Goal: Task Accomplishment & Management: Manage account settings

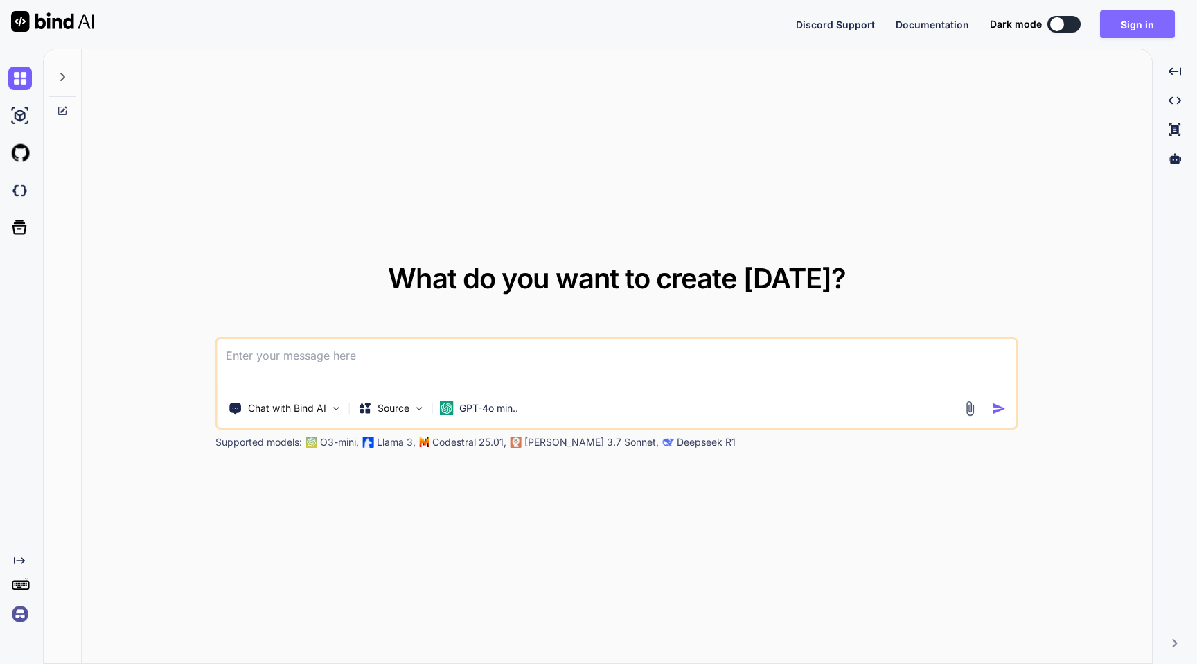
click at [1127, 26] on button "Sign in" at bounding box center [1137, 24] width 75 height 28
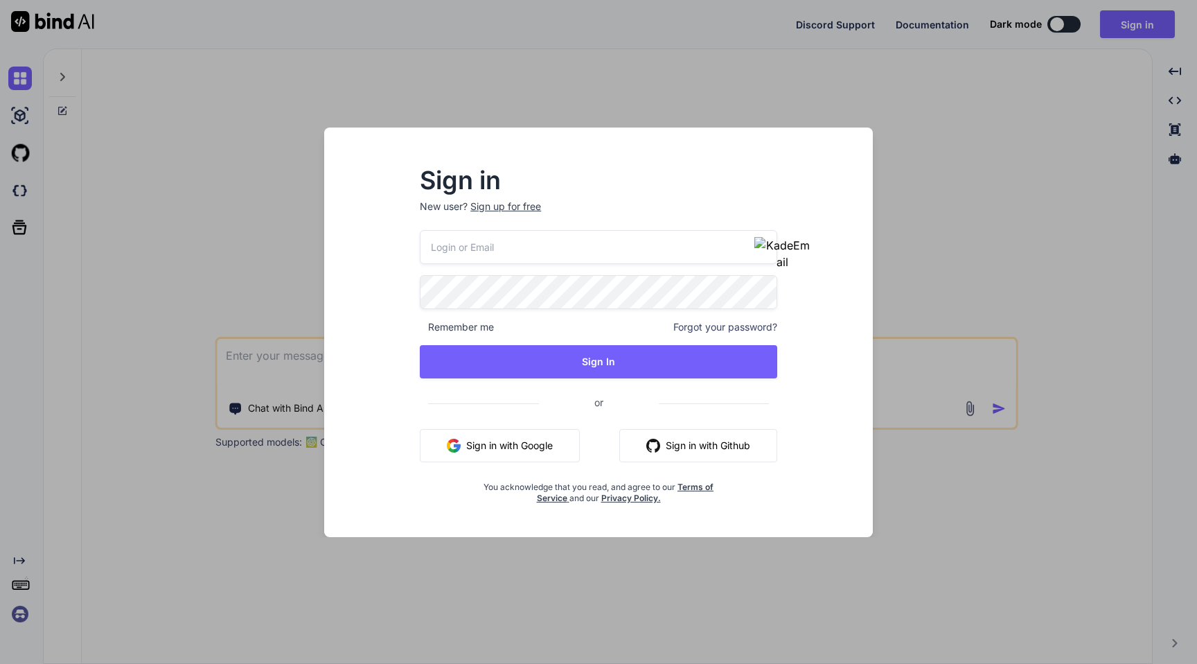
type input "[PERSON_NAME][EMAIL_ADDRESS][DOMAIN_NAME]"
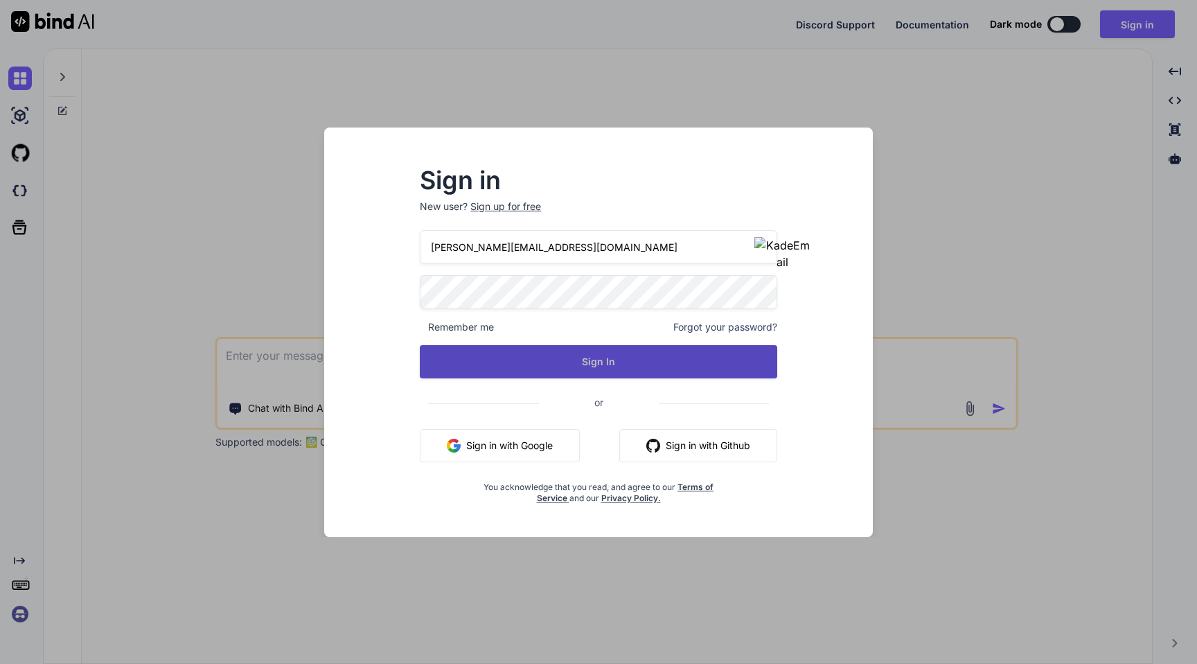
click at [579, 362] on button "Sign In" at bounding box center [599, 361] width 358 height 33
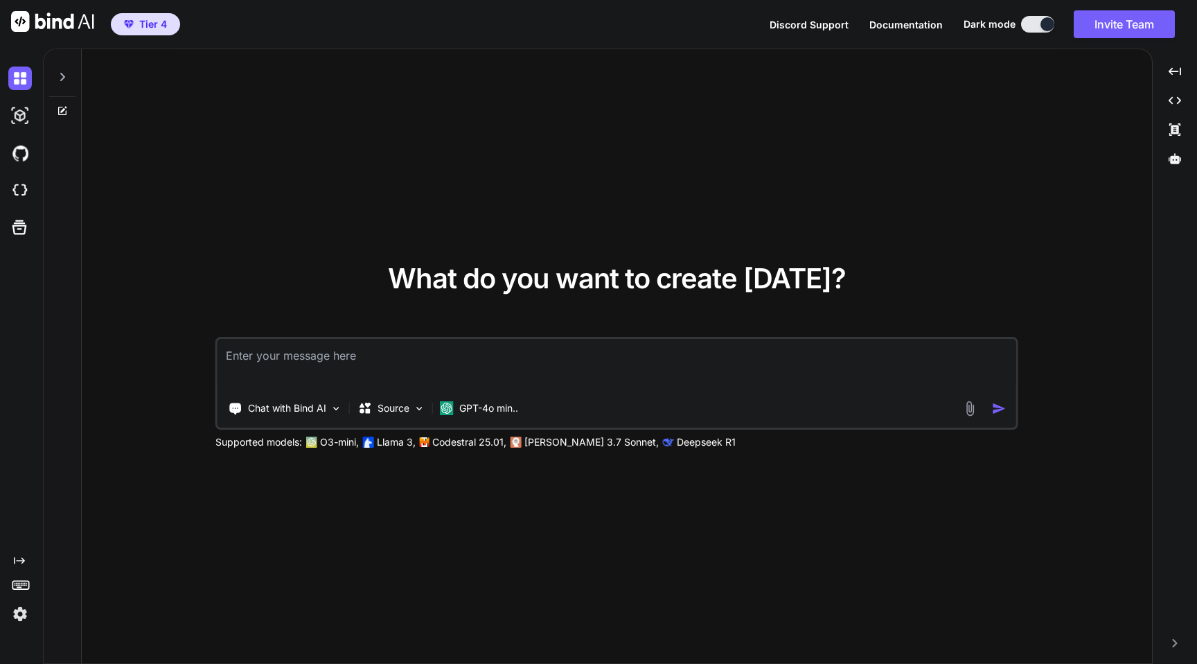
click at [21, 622] on img at bounding box center [20, 614] width 24 height 24
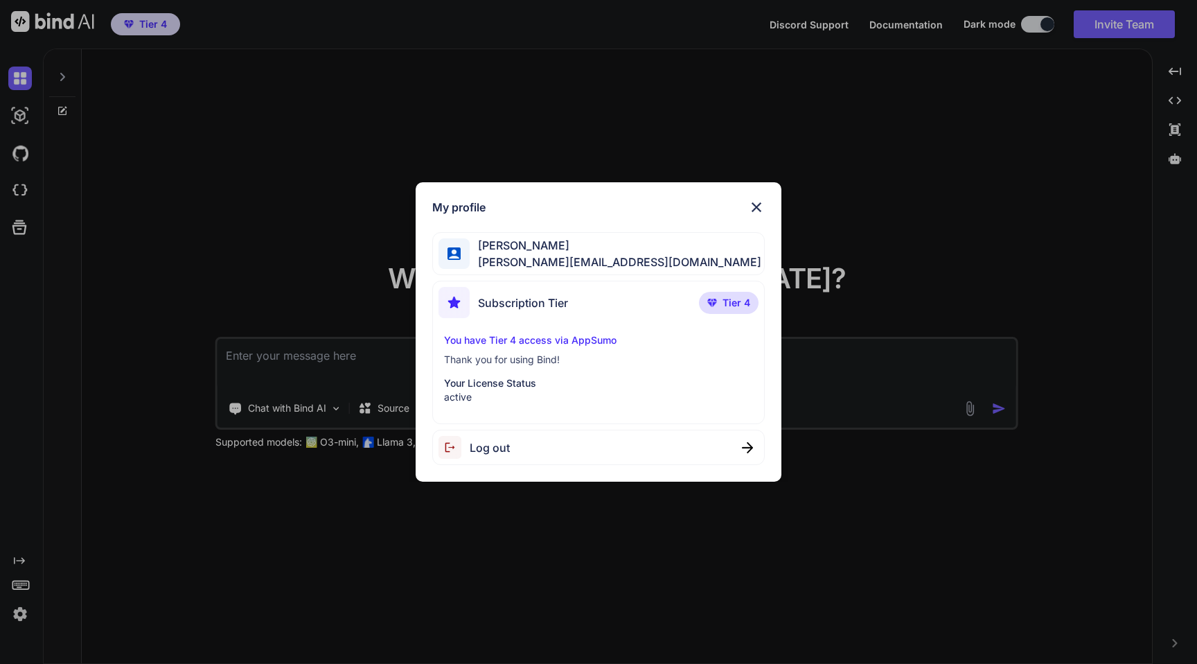
click at [319, 227] on div "My profile Gordan Metz gordon-metz@nicheful.io Subscription Tier Tier 4 You hav…" at bounding box center [598, 332] width 1197 height 664
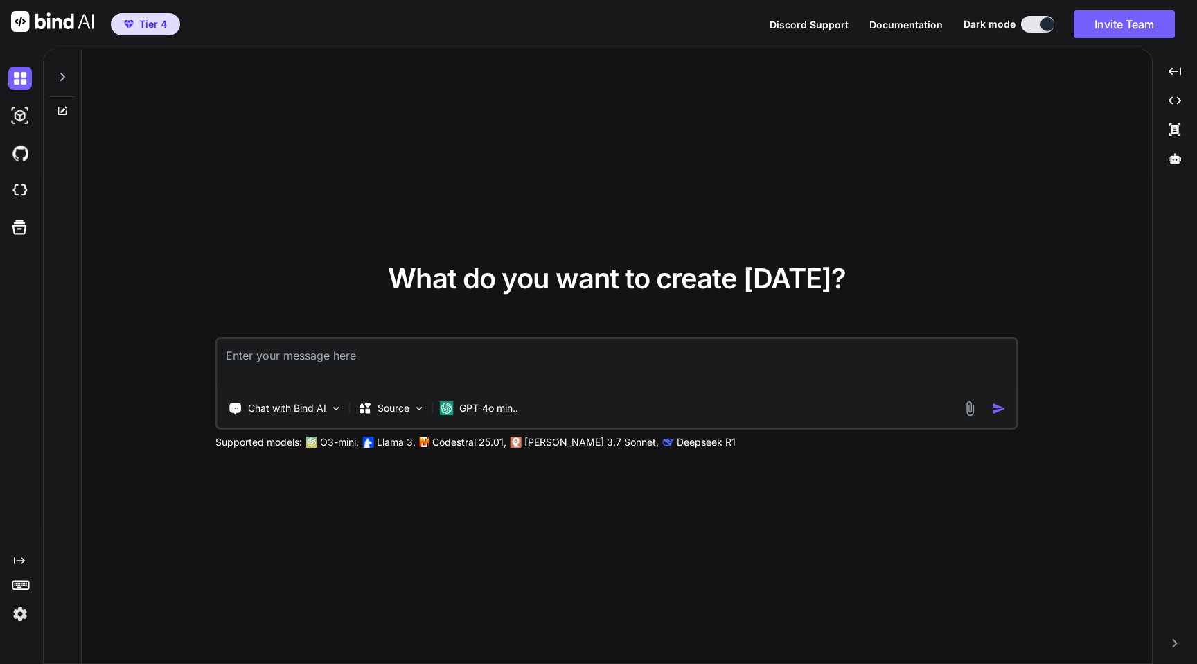
click at [156, 28] on span "Tier 4" at bounding box center [153, 24] width 28 height 14
click at [21, 617] on img at bounding box center [20, 614] width 24 height 24
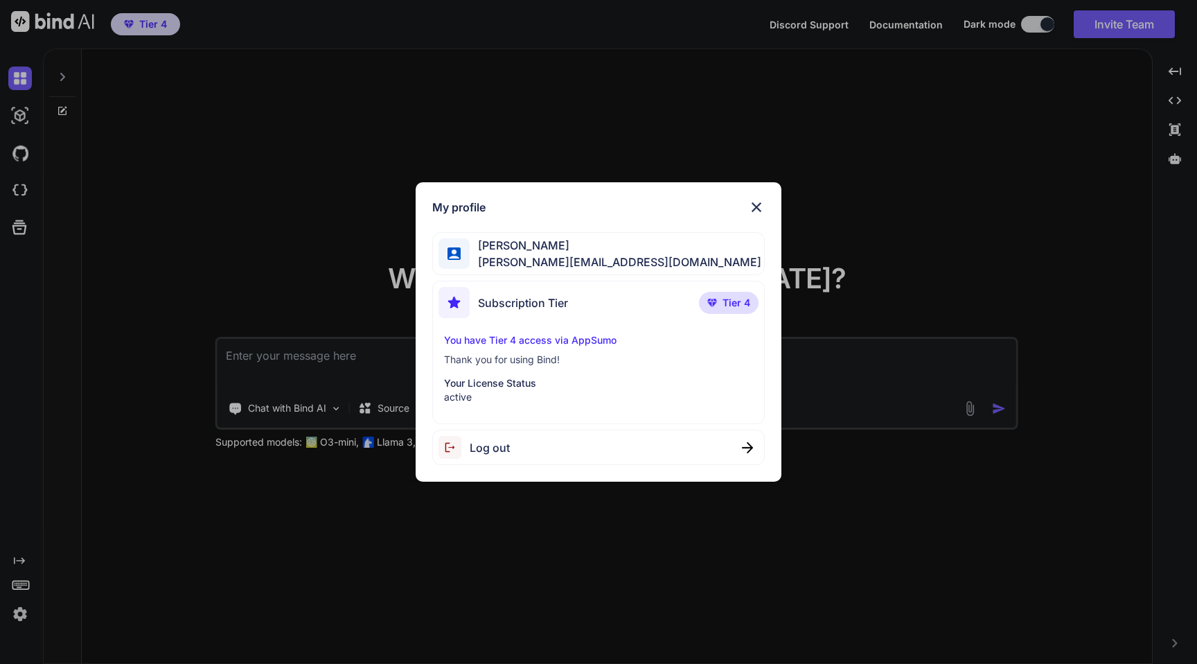
click at [280, 175] on div "My profile Gordan Metz gordon-metz@nicheful.io Subscription Tier Tier 4 You hav…" at bounding box center [598, 332] width 1197 height 664
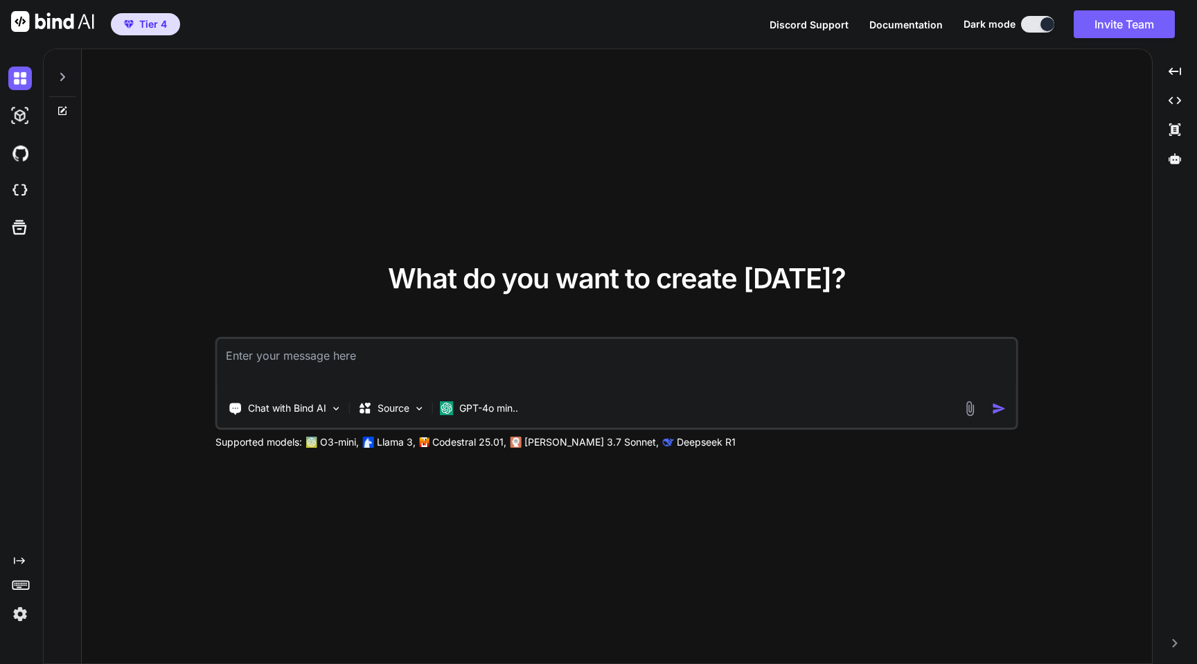
click at [18, 615] on img at bounding box center [20, 614] width 24 height 24
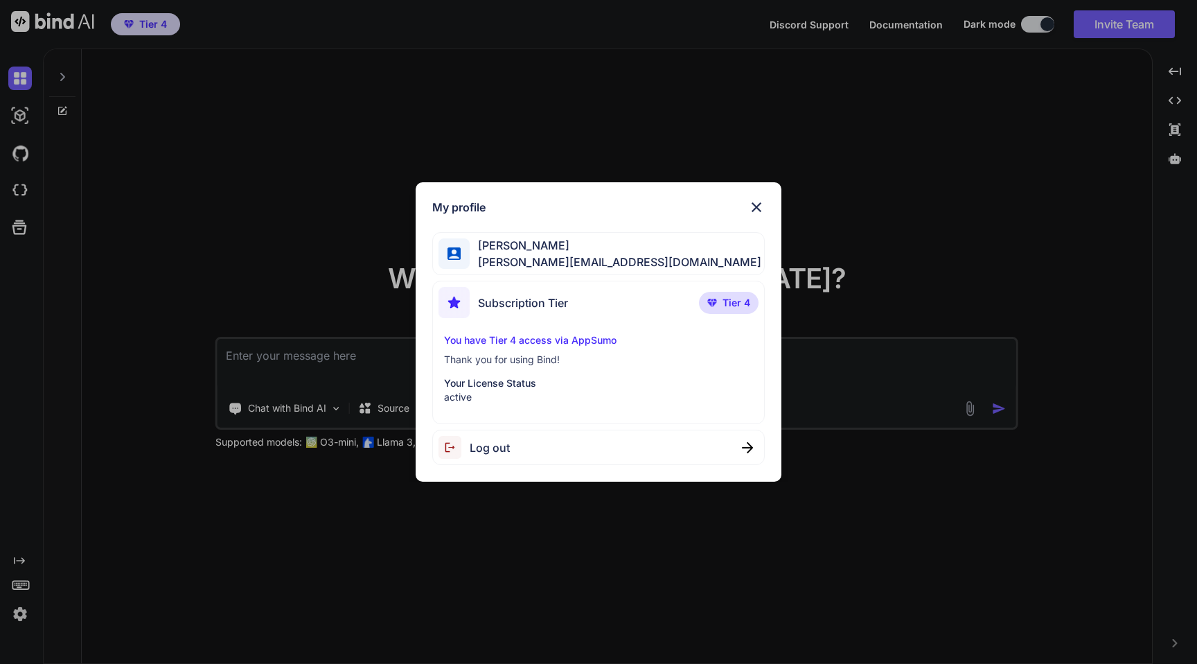
click at [510, 337] on p "You have Tier 4 access via AppSumo" at bounding box center [598, 340] width 309 height 14
click at [532, 311] on div "Subscription Tier" at bounding box center [504, 302] width 130 height 31
click at [540, 360] on p "Thank you for using Bind!" at bounding box center [598, 360] width 309 height 14
click at [761, 208] on img at bounding box center [756, 207] width 17 height 17
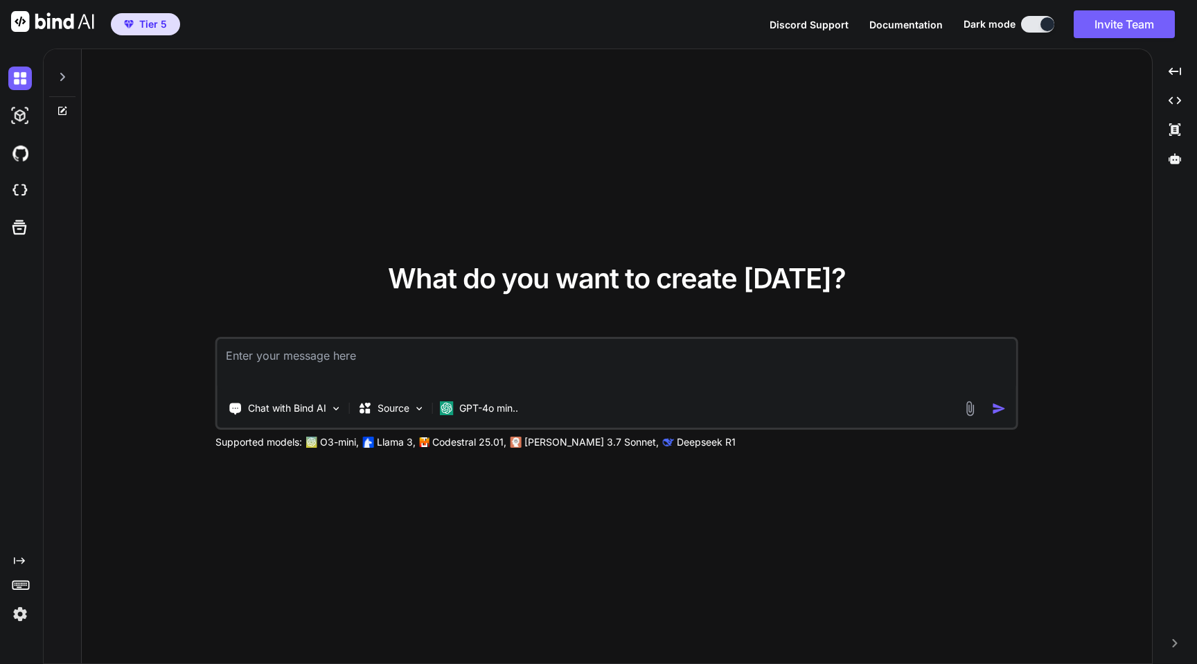
type textarea "x"
click at [148, 19] on span "Tier 5" at bounding box center [153, 24] width 28 height 14
click at [14, 609] on img at bounding box center [20, 614] width 24 height 24
type textarea "x"
click at [18, 619] on img at bounding box center [20, 614] width 24 height 24
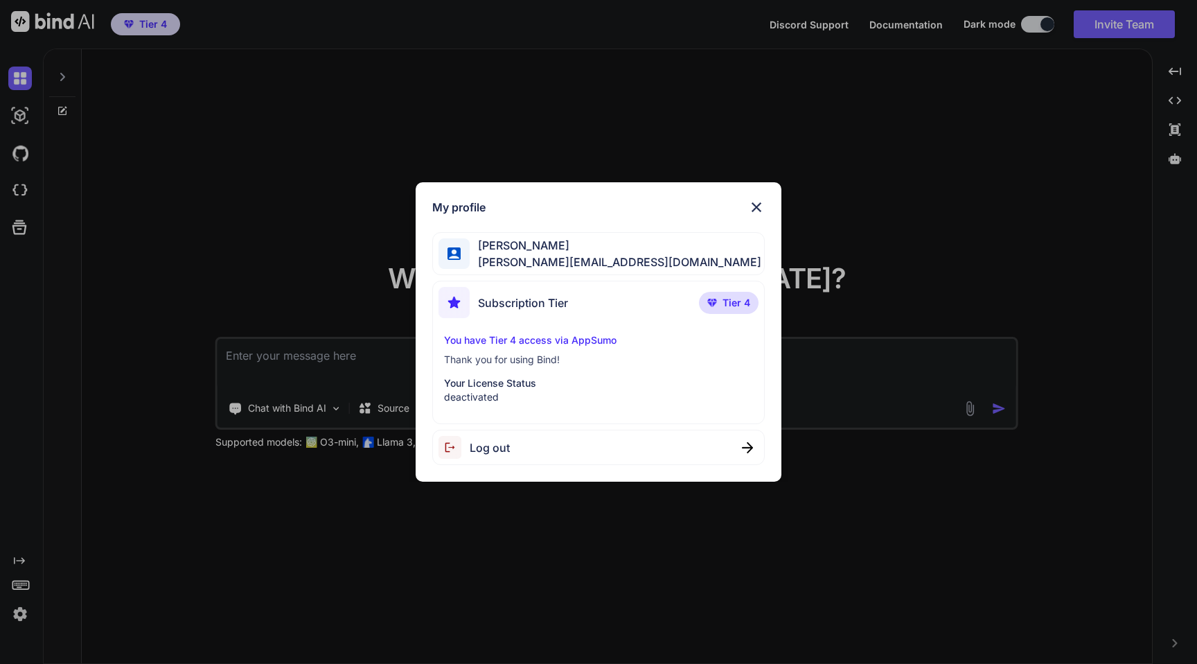
click at [756, 202] on img at bounding box center [756, 207] width 17 height 17
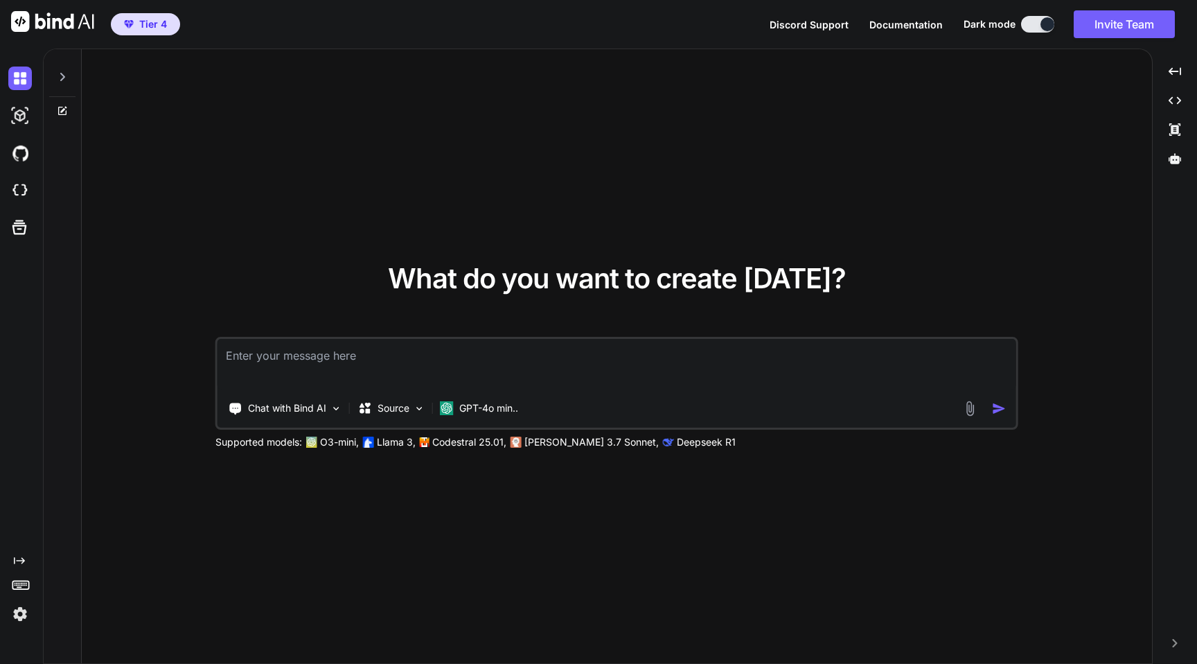
click at [21, 608] on img at bounding box center [20, 614] width 24 height 24
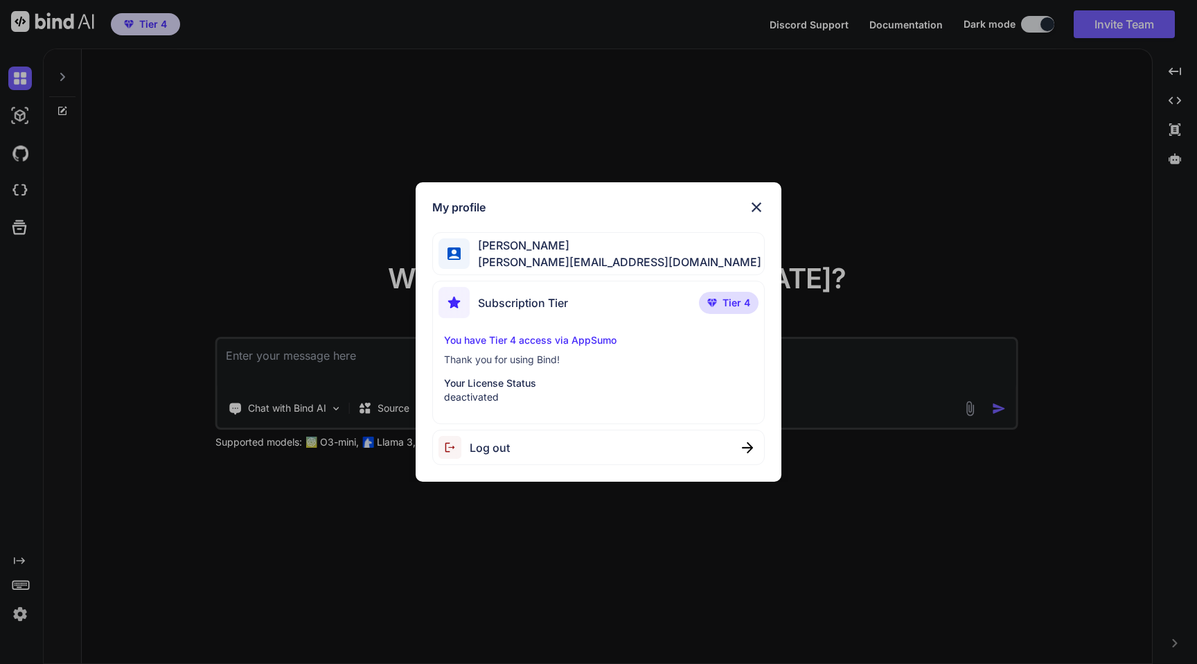
click at [238, 436] on div "My profile Gordan Metz gordon-metz@nicheful.io Subscription Tier Tier 4 You hav…" at bounding box center [598, 332] width 1197 height 664
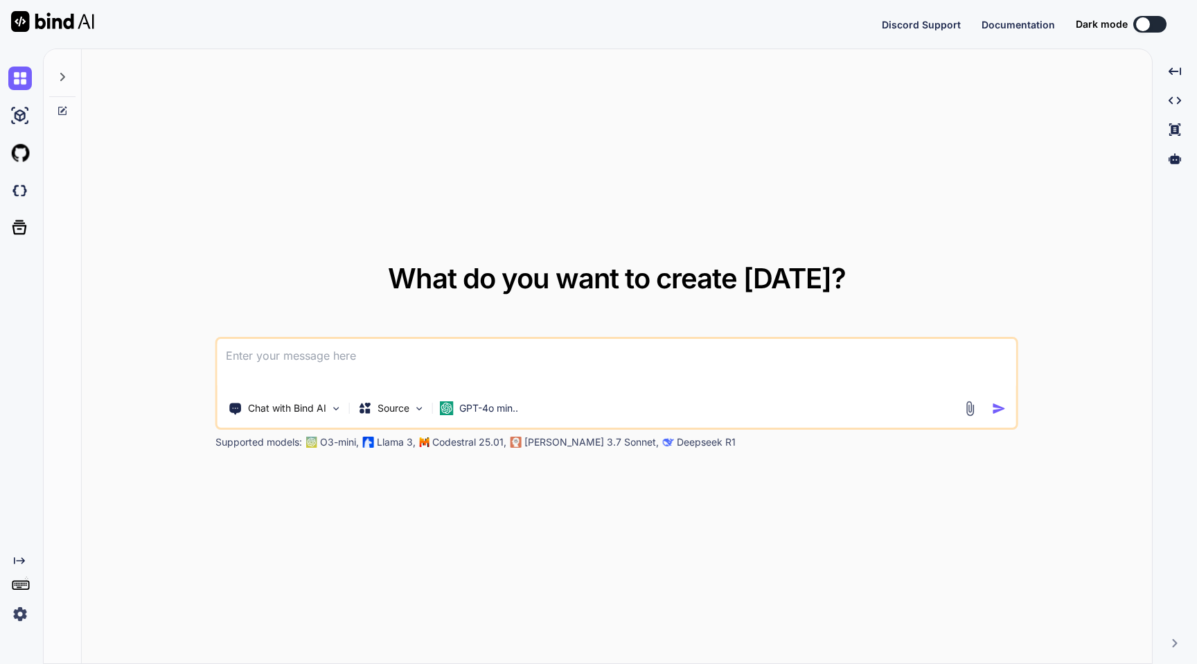
click at [20, 621] on img at bounding box center [20, 614] width 24 height 24
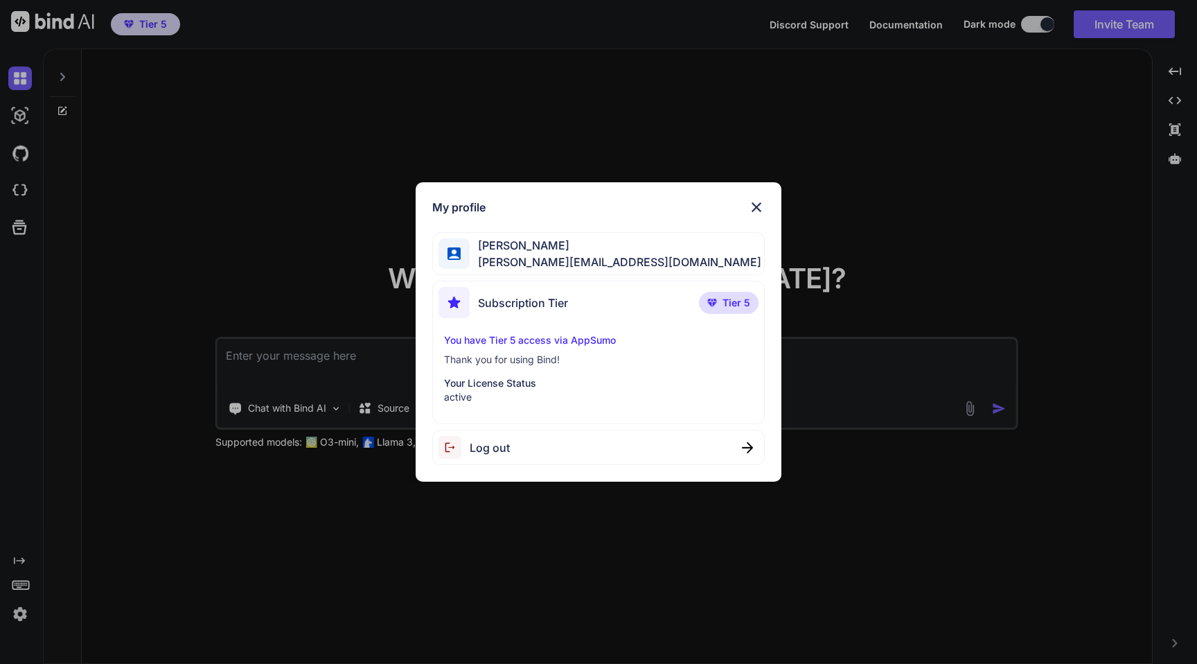
type textarea "x"
click at [758, 204] on img at bounding box center [756, 207] width 17 height 17
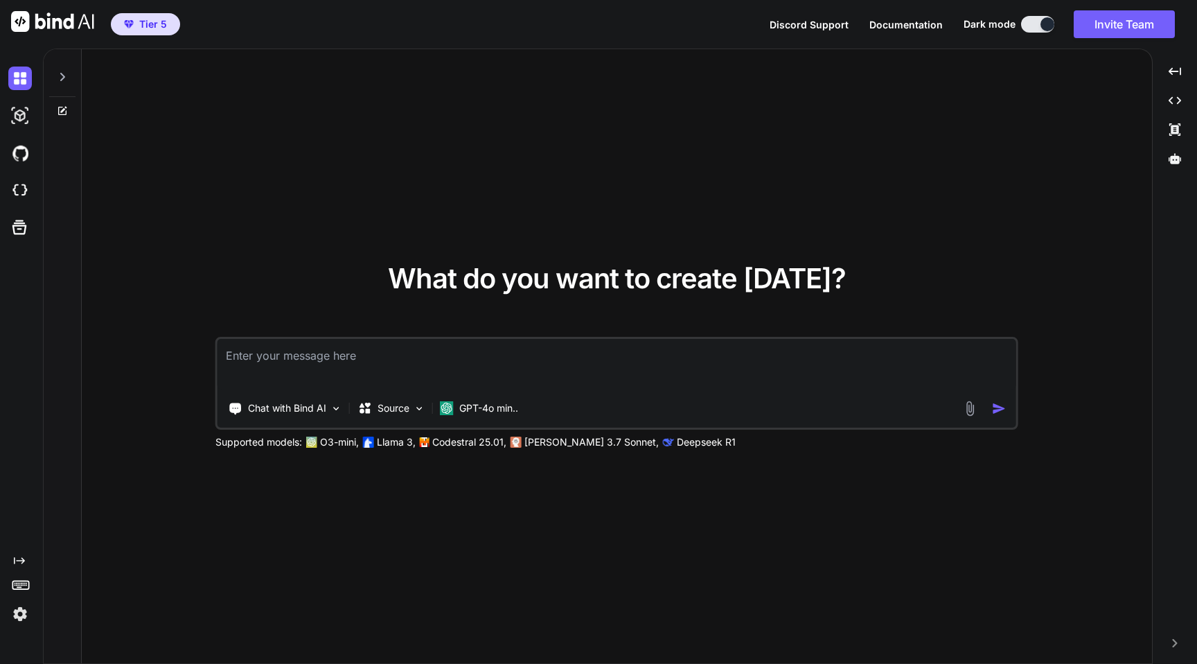
click at [19, 611] on img at bounding box center [20, 614] width 24 height 24
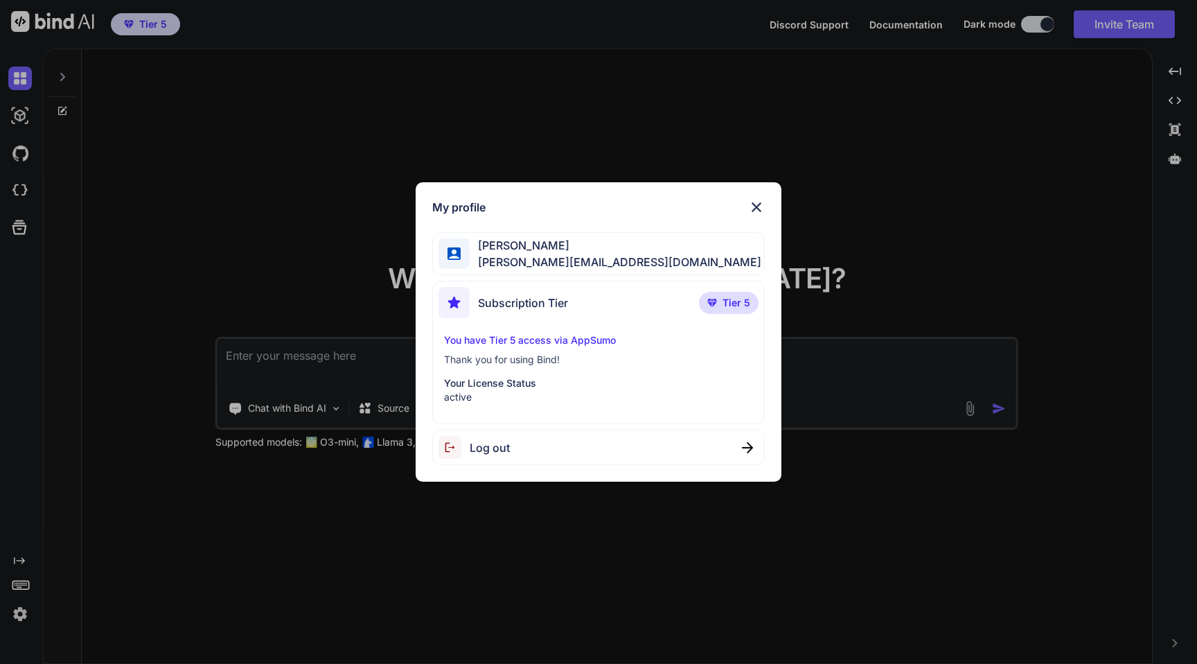
click at [757, 204] on img at bounding box center [756, 207] width 17 height 17
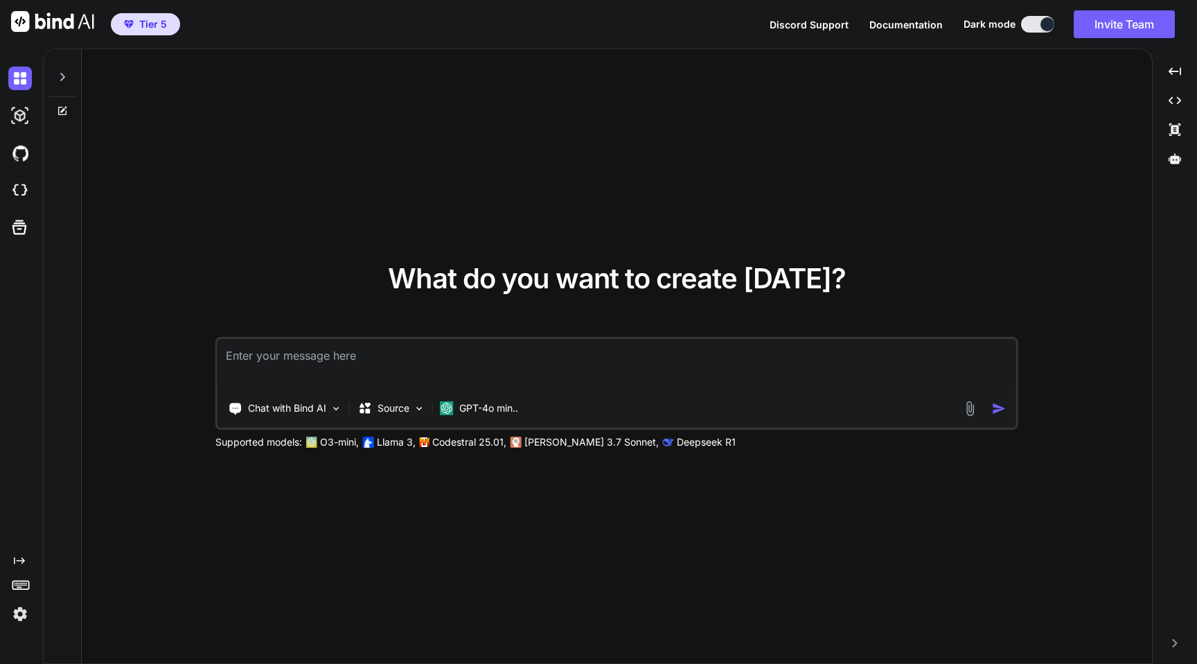
click at [25, 615] on img at bounding box center [20, 614] width 24 height 24
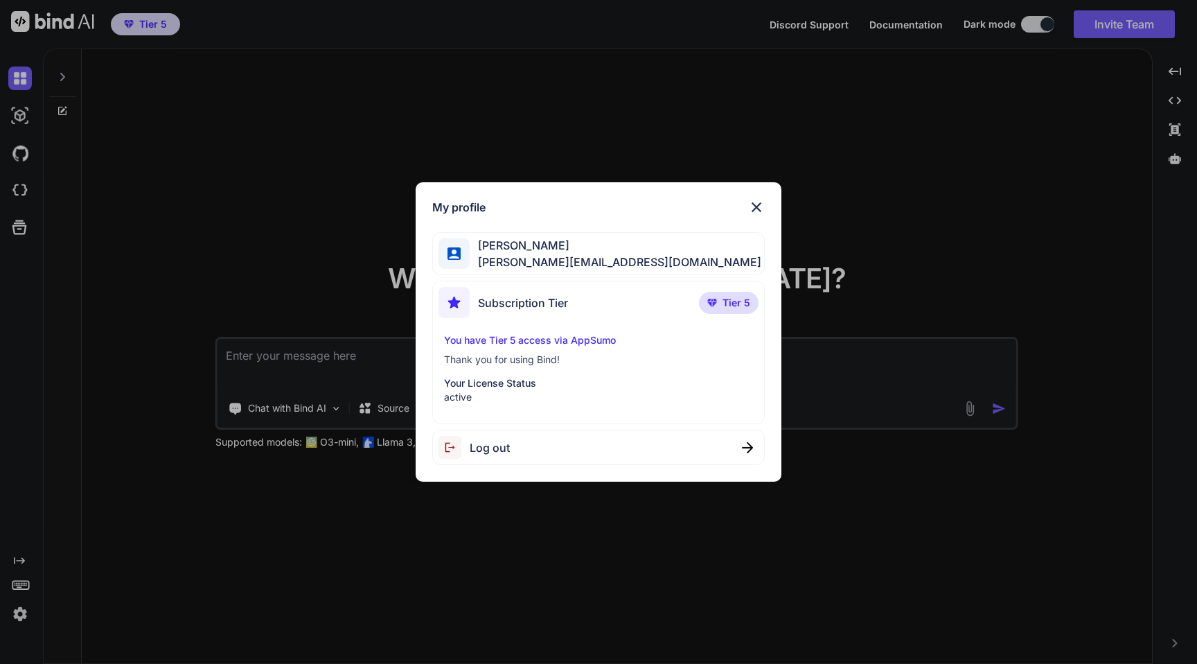
click at [498, 451] on span "Log out" at bounding box center [490, 447] width 40 height 17
click at [525, 448] on span "Logging out..." at bounding box center [507, 447] width 74 height 17
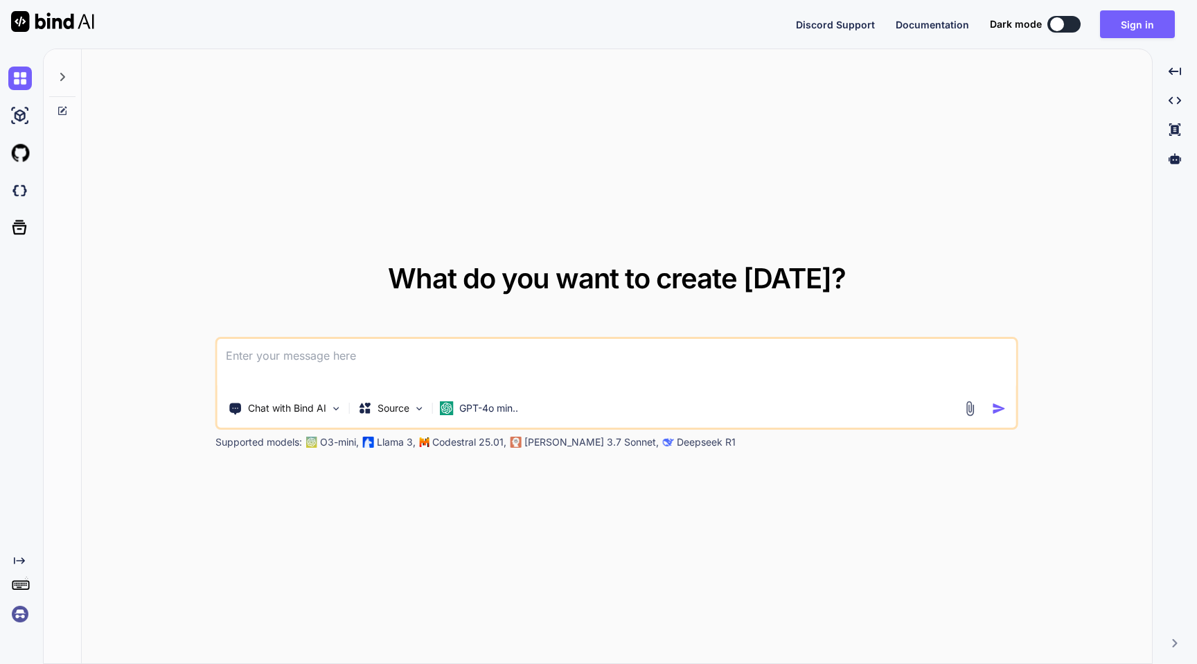
click at [21, 620] on img at bounding box center [20, 614] width 24 height 24
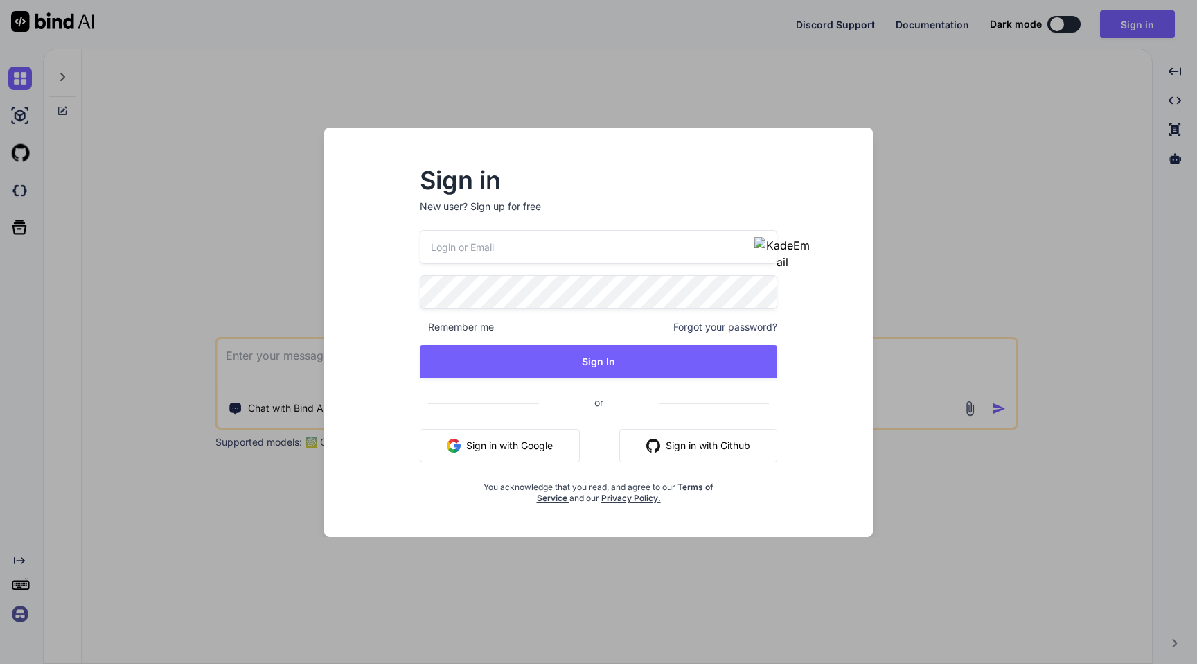
type input "[EMAIL_ADDRESS][DOMAIN_NAME]"
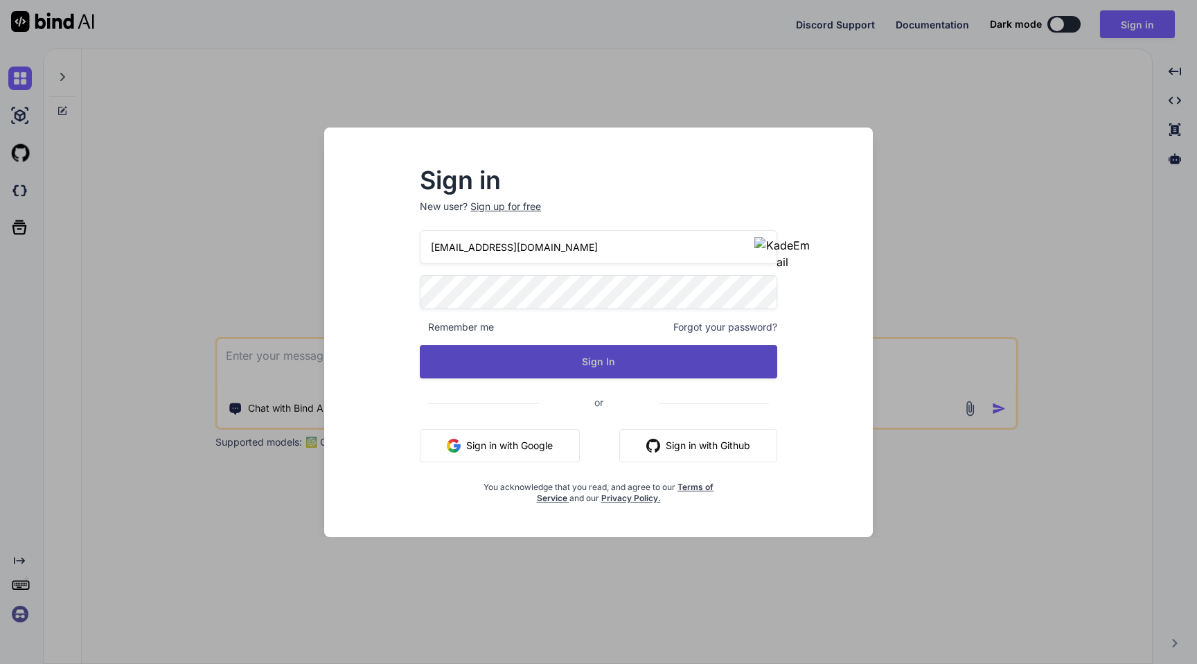
click at [530, 371] on button "Sign In" at bounding box center [599, 361] width 358 height 33
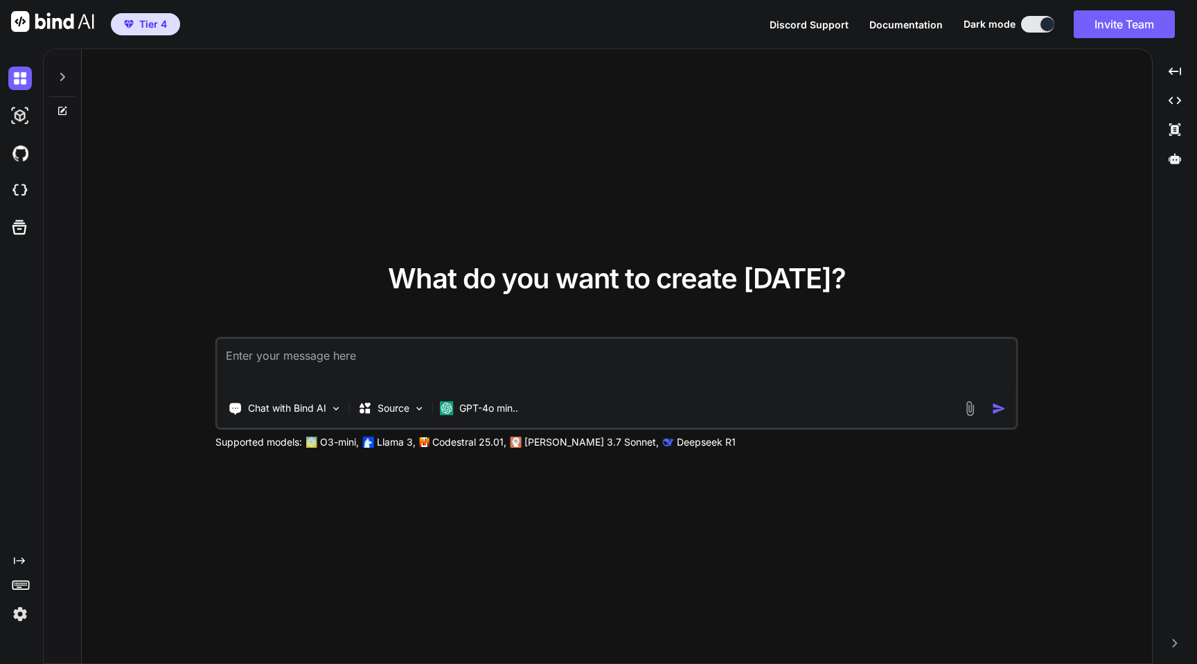
click at [142, 18] on span "Tier 4" at bounding box center [153, 24] width 28 height 14
type textarea "x"
click at [26, 609] on img at bounding box center [20, 614] width 24 height 24
